Goal: Task Accomplishment & Management: Manage account settings

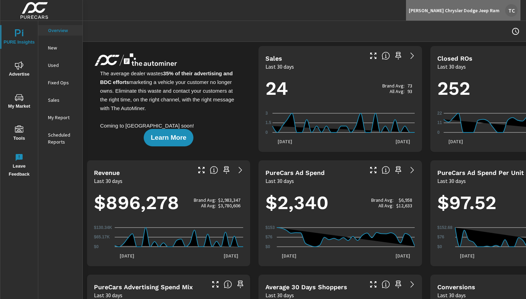
click at [509, 9] on div "TC" at bounding box center [511, 10] width 13 height 13
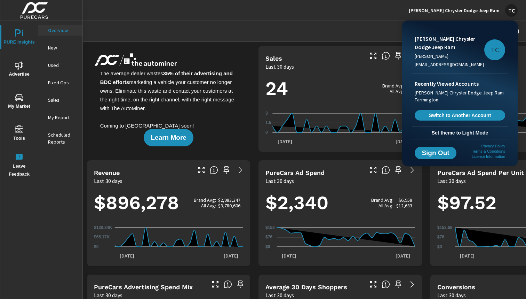
click at [315, 24] on div at bounding box center [263, 149] width 526 height 299
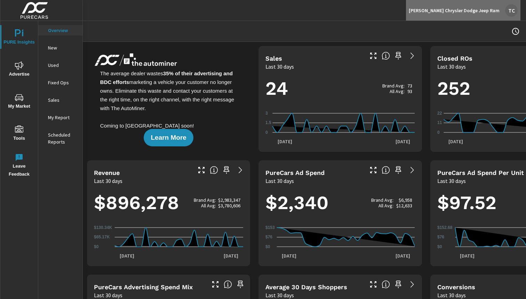
click at [510, 11] on div "TC" at bounding box center [511, 10] width 13 height 13
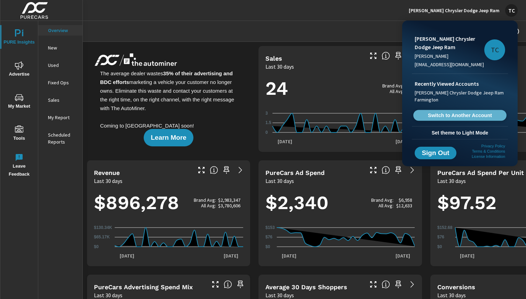
click at [457, 117] on span "Switch to Another Account" at bounding box center [459, 115] width 85 height 7
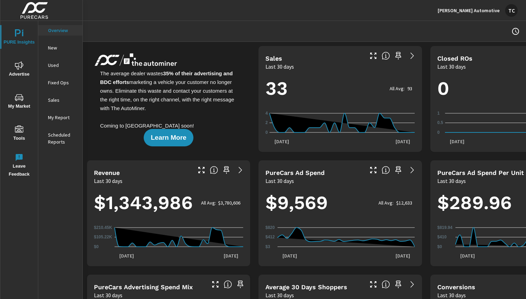
click at [512, 12] on div "TC" at bounding box center [511, 10] width 13 height 13
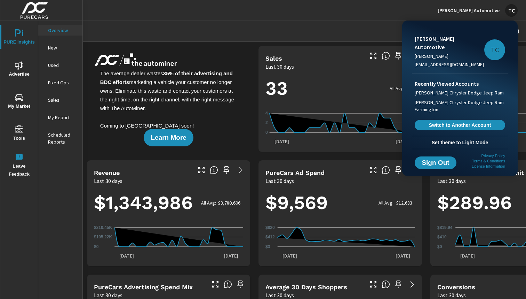
click at [328, 27] on div at bounding box center [263, 149] width 526 height 299
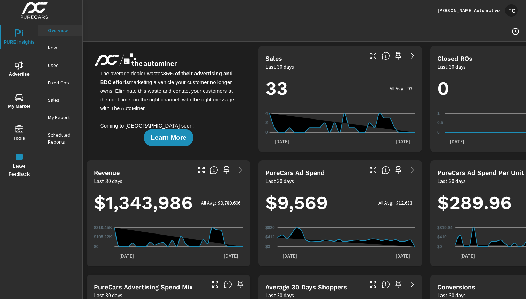
click at [519, 34] on icon "button" at bounding box center [516, 31] width 8 height 8
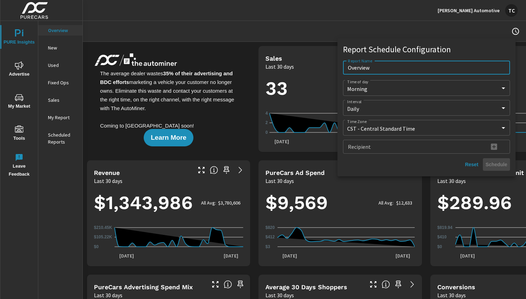
click at [403, 23] on div at bounding box center [263, 149] width 526 height 299
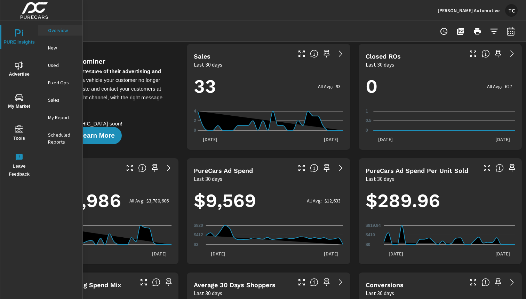
scroll to position [2, 72]
click at [511, 33] on icon "button" at bounding box center [511, 31] width 8 height 8
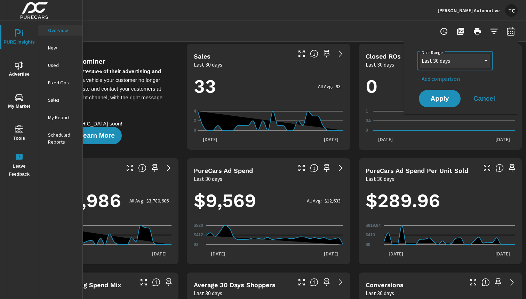
select select "Last month"
click at [437, 103] on button "Apply" at bounding box center [439, 98] width 43 height 18
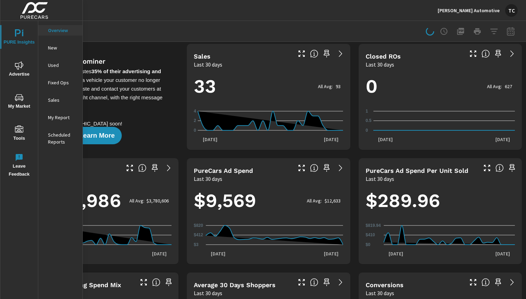
scroll to position [0, 62]
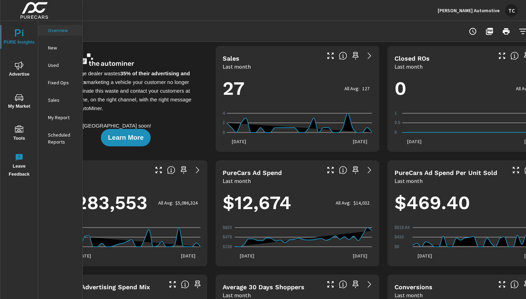
scroll to position [0, 43]
click at [514, 10] on div "TC" at bounding box center [511, 10] width 13 height 13
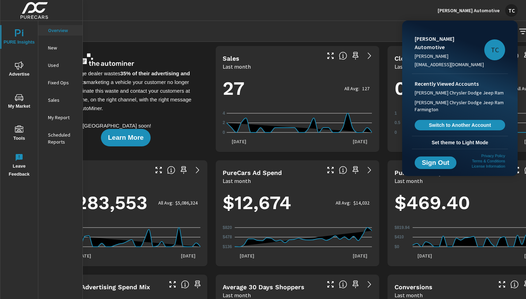
click at [360, 31] on div at bounding box center [263, 149] width 526 height 299
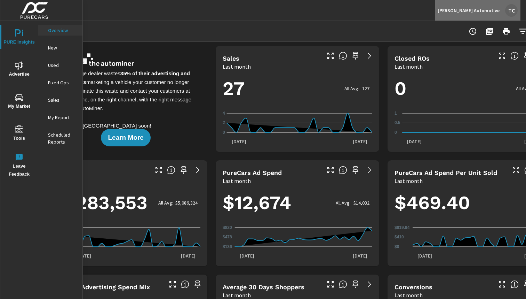
click at [510, 10] on div "TC" at bounding box center [511, 10] width 13 height 13
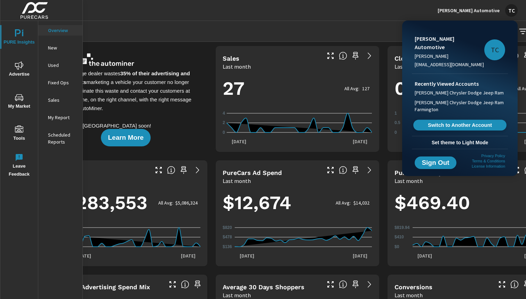
click at [466, 122] on span "Switch to Another Account" at bounding box center [459, 125] width 85 height 7
